Goal: Navigation & Orientation: Find specific page/section

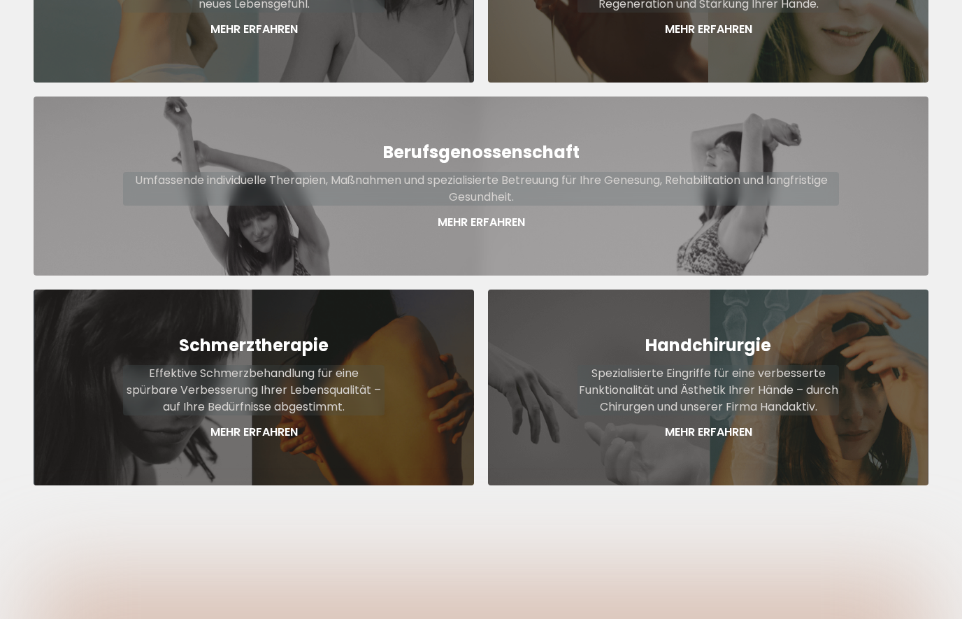
scroll to position [766, 0]
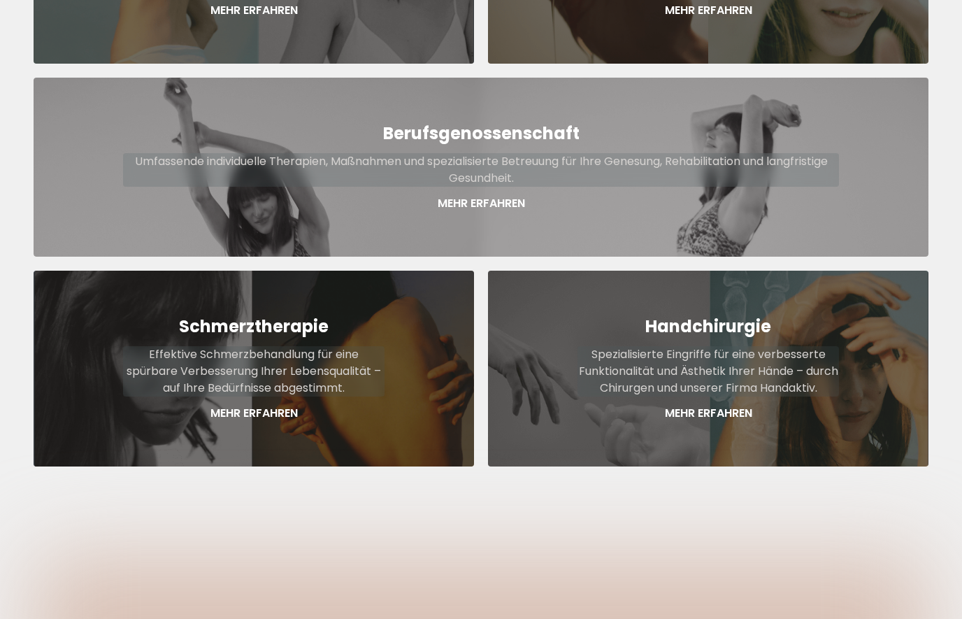
click at [727, 406] on p "Mehr Erfahren" at bounding box center [709, 414] width 262 height 17
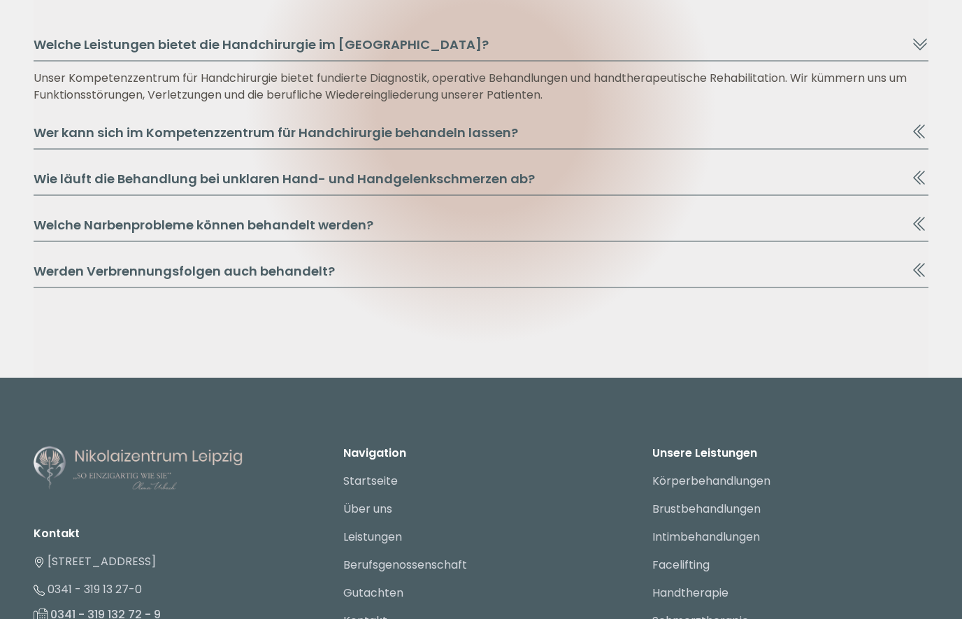
scroll to position [2983, 0]
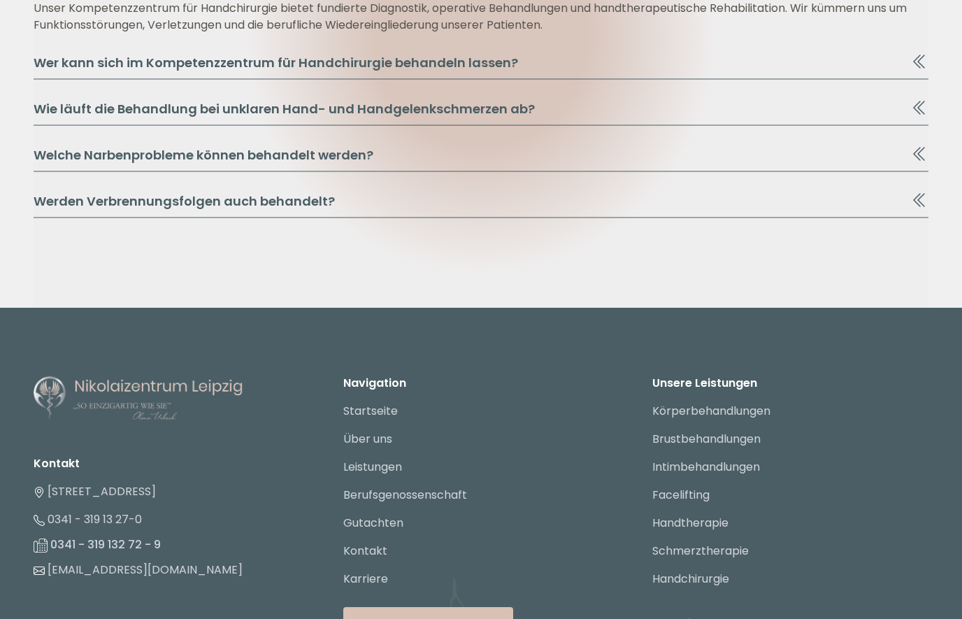
click at [386, 470] on link "Leistungen" at bounding box center [372, 467] width 59 height 16
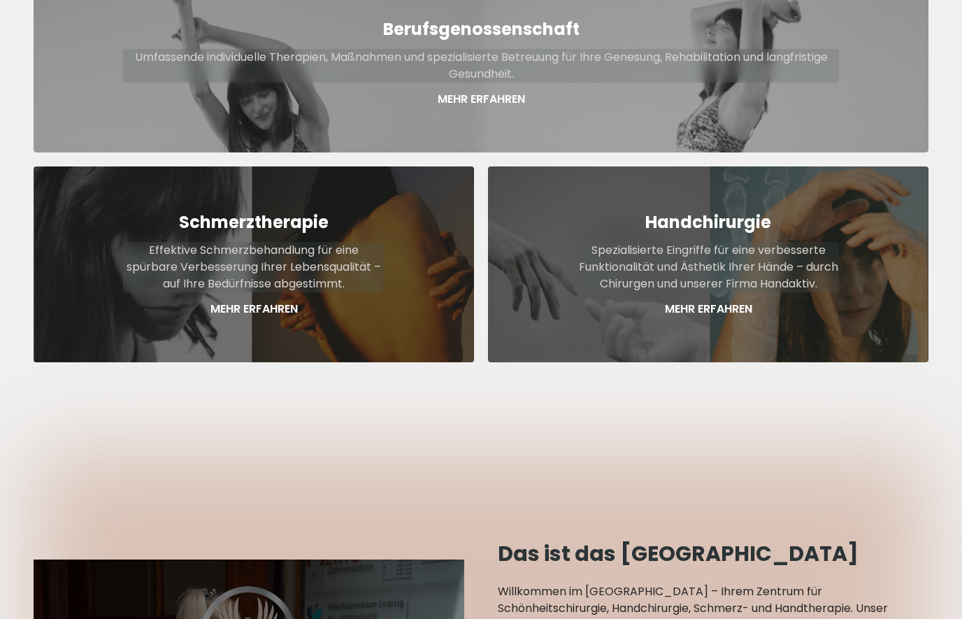
scroll to position [888, 0]
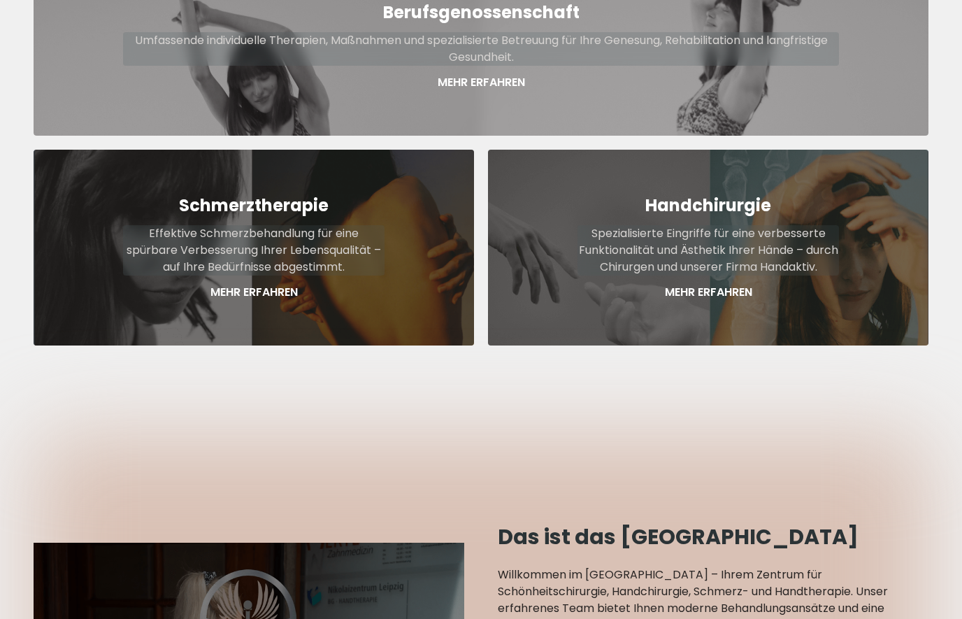
click at [715, 284] on p "Mehr Erfahren" at bounding box center [709, 292] width 262 height 17
